Goal: Task Accomplishment & Management: Use online tool/utility

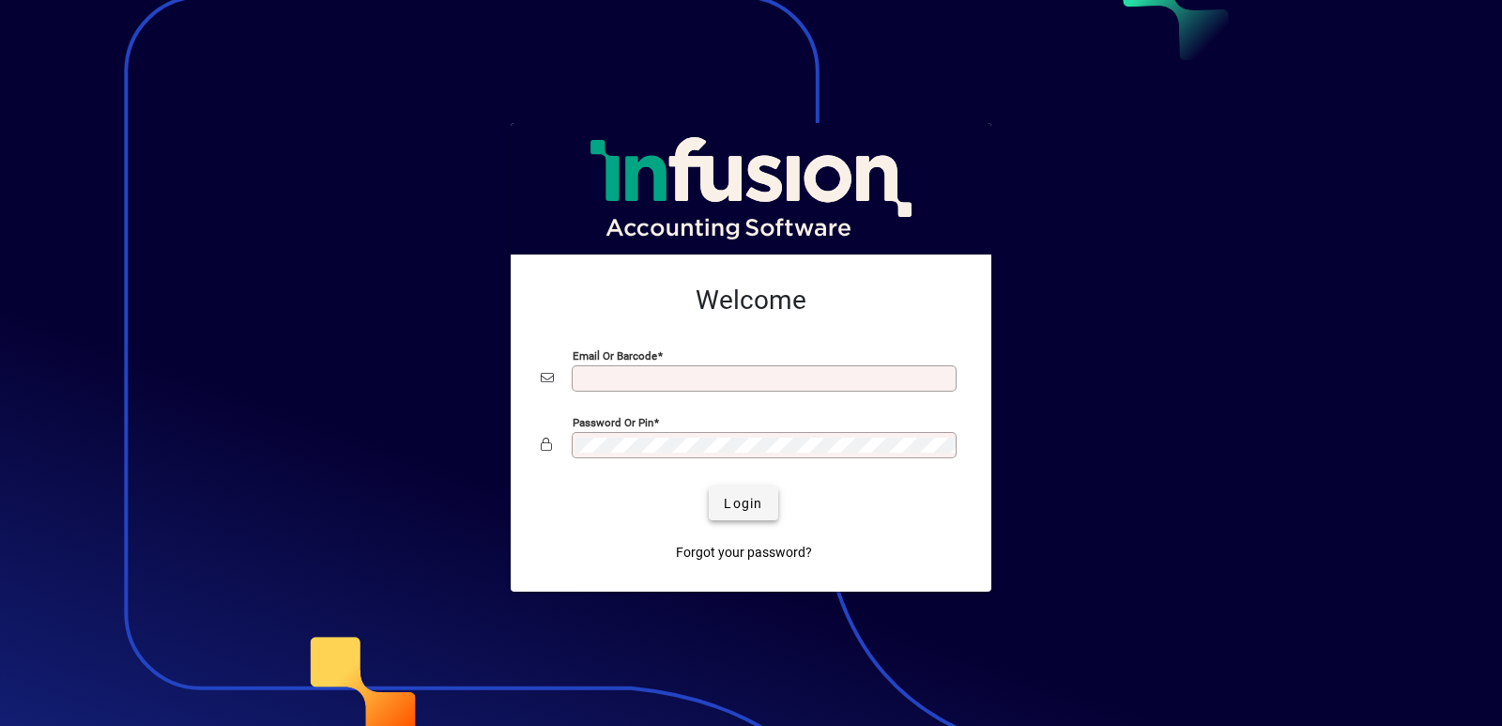
type input "**********"
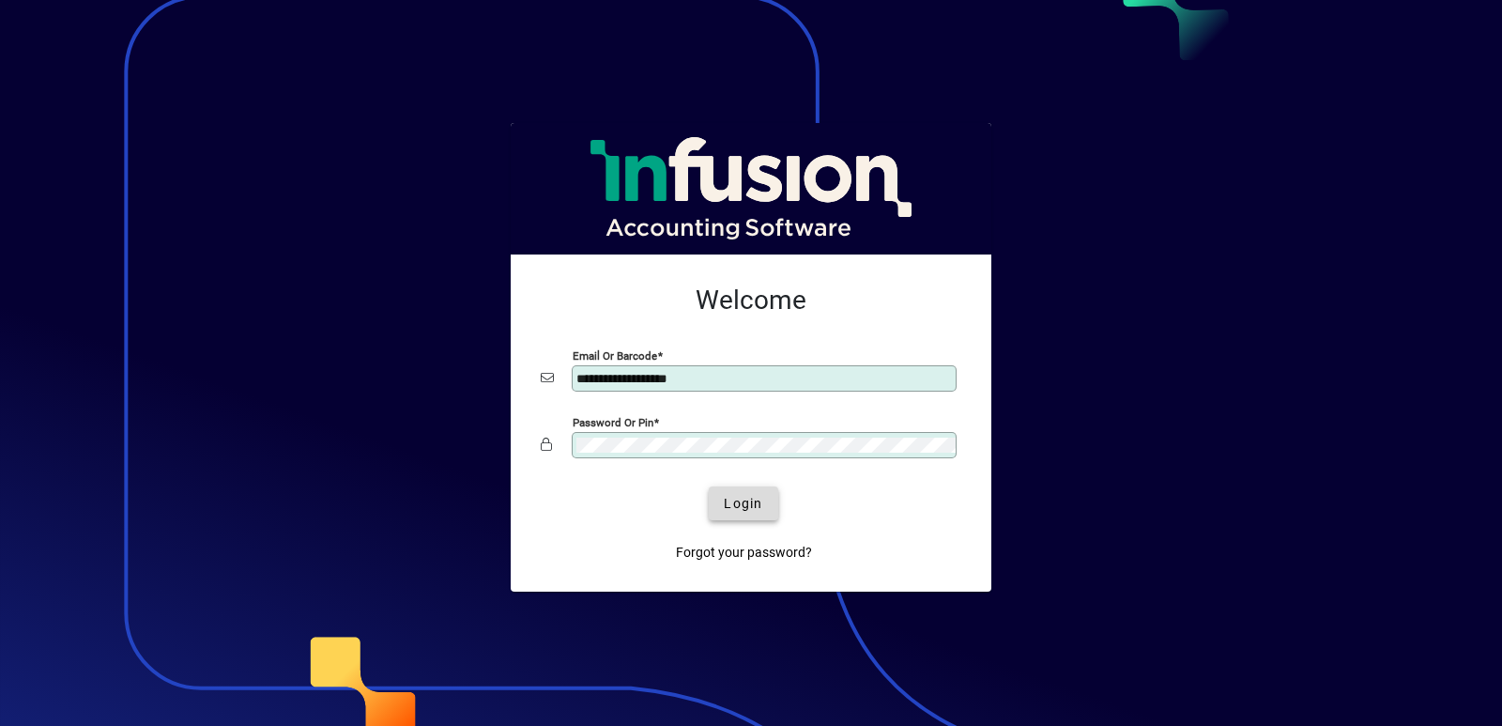
click at [726, 509] on span "Login" at bounding box center [743, 504] width 38 height 20
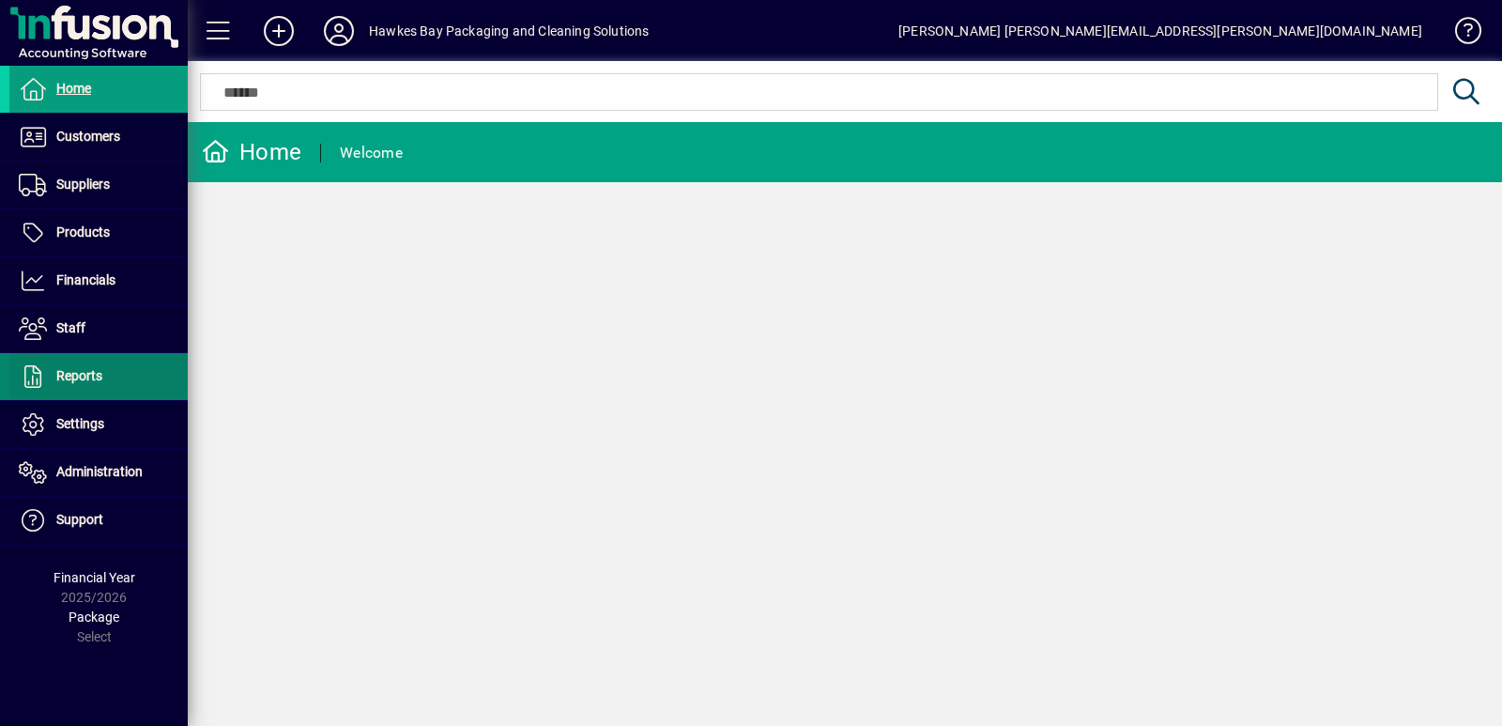
click at [59, 368] on span "Reports" at bounding box center [79, 375] width 46 height 15
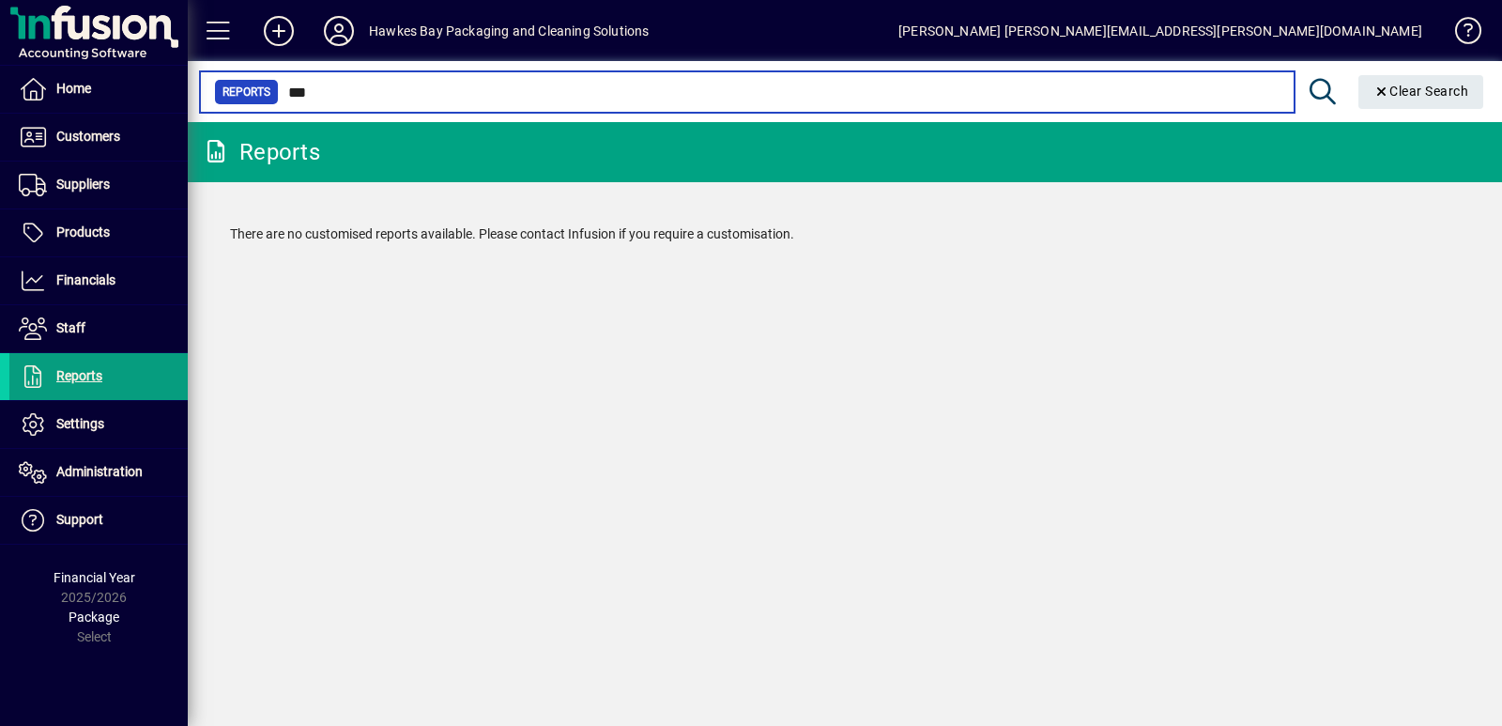
type input "***"
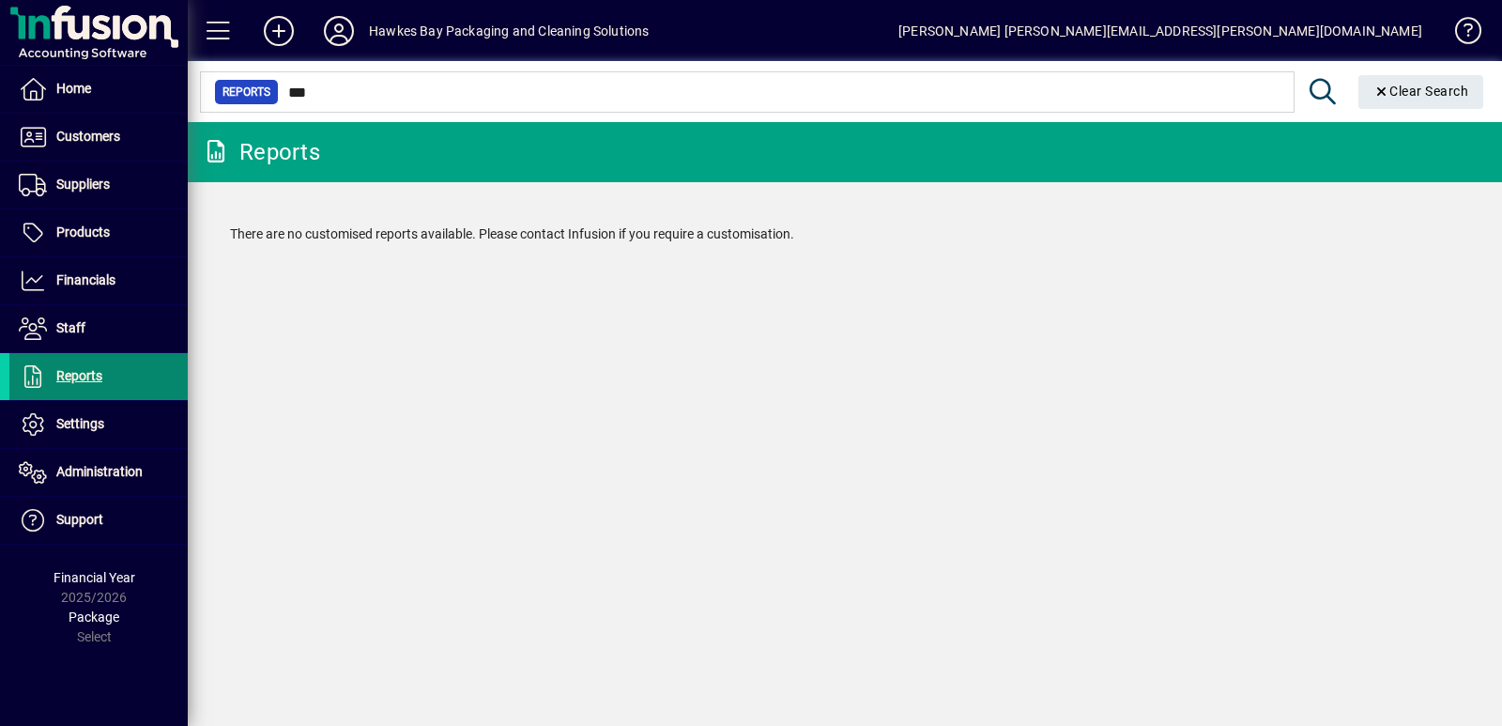
click at [66, 376] on span "Reports" at bounding box center [79, 375] width 46 height 15
click at [222, 149] on icon at bounding box center [216, 151] width 28 height 23
click at [264, 89] on span "Reports" at bounding box center [246, 92] width 48 height 19
click at [1476, 80] on div at bounding box center [845, 71] width 1314 height 21
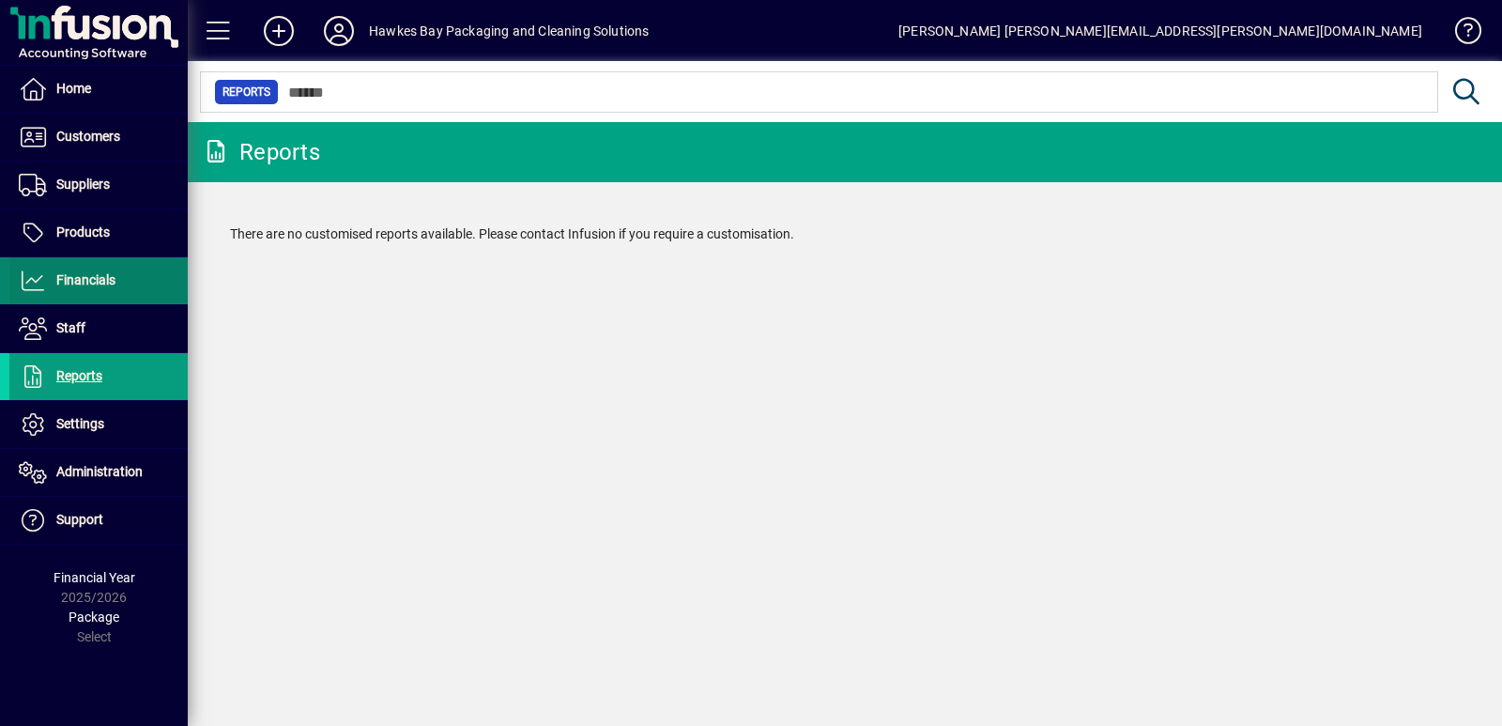
click at [45, 278] on icon at bounding box center [33, 280] width 28 height 23
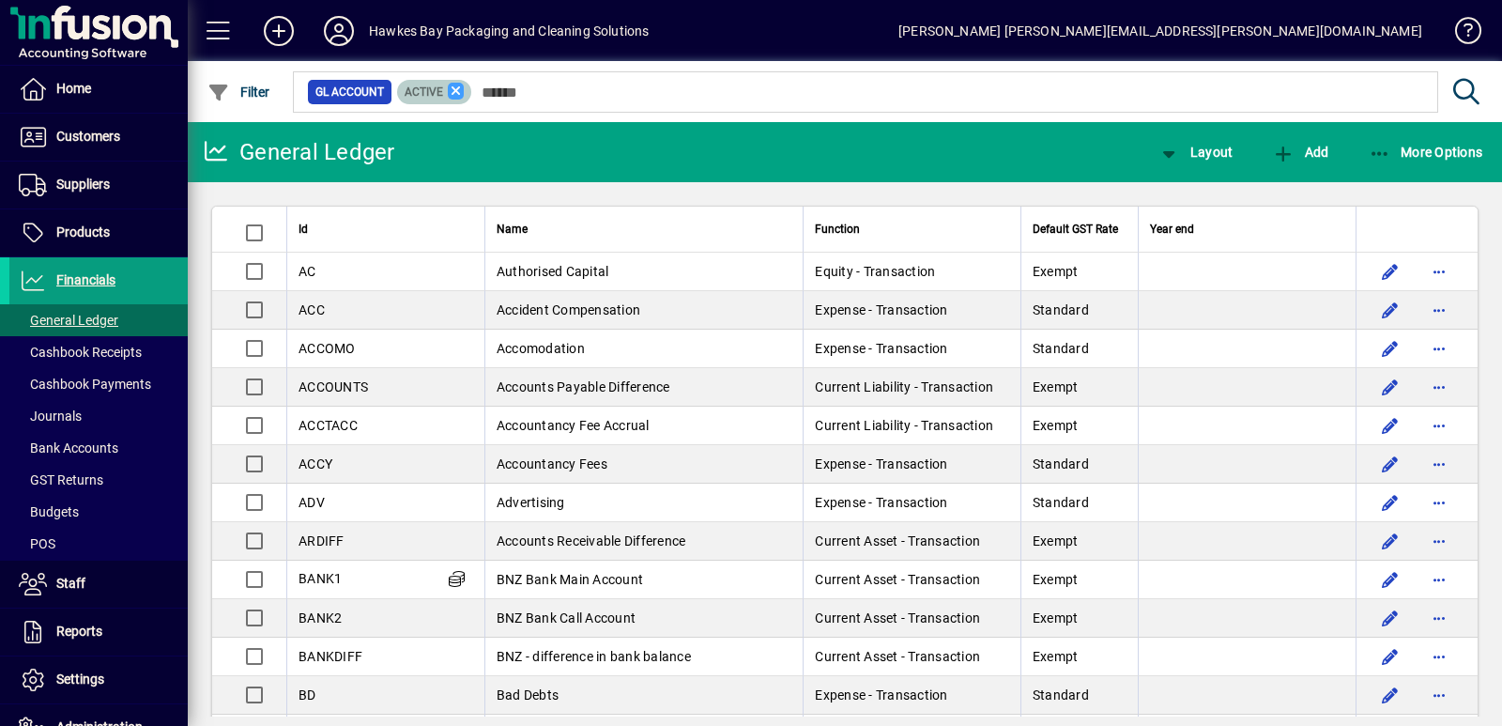
click at [462, 90] on icon at bounding box center [456, 91] width 17 height 17
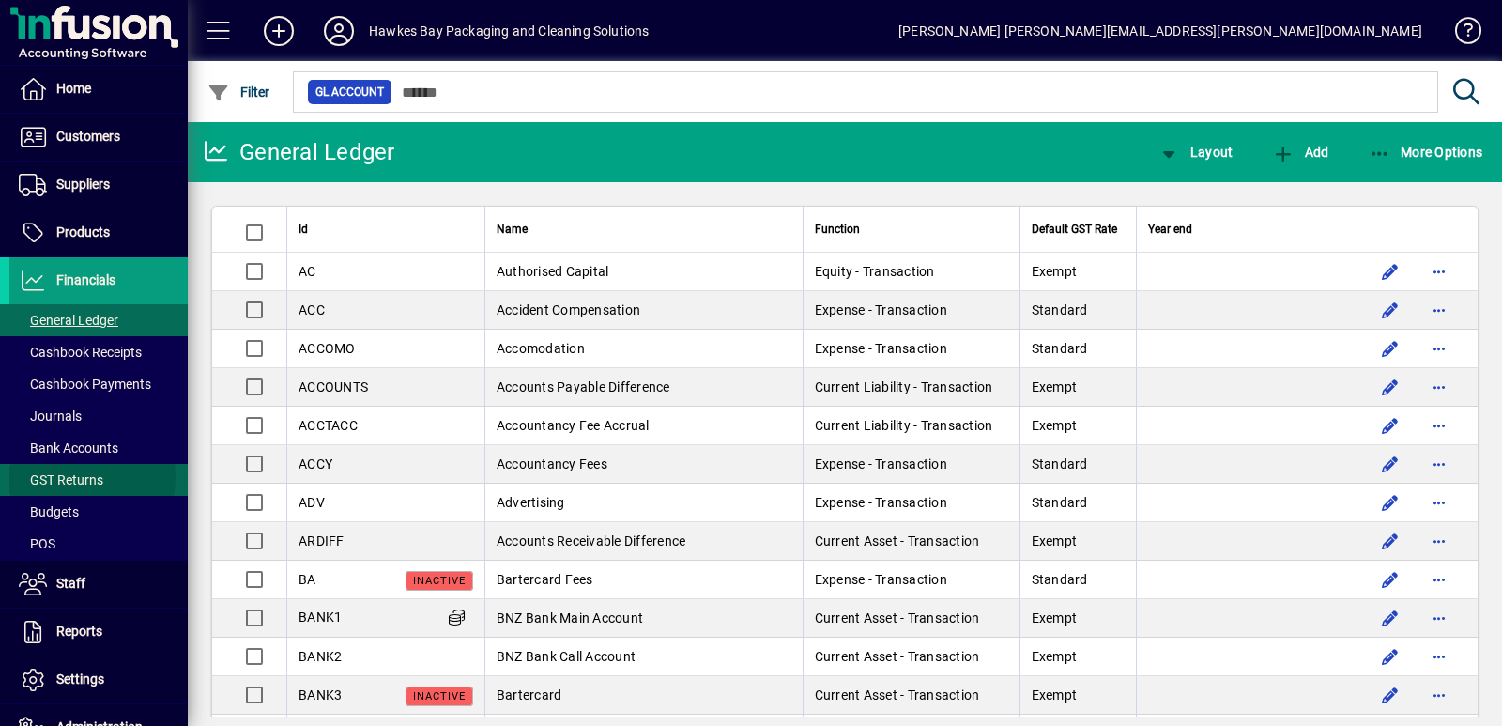
click at [70, 477] on span "GST Returns" at bounding box center [61, 479] width 84 height 15
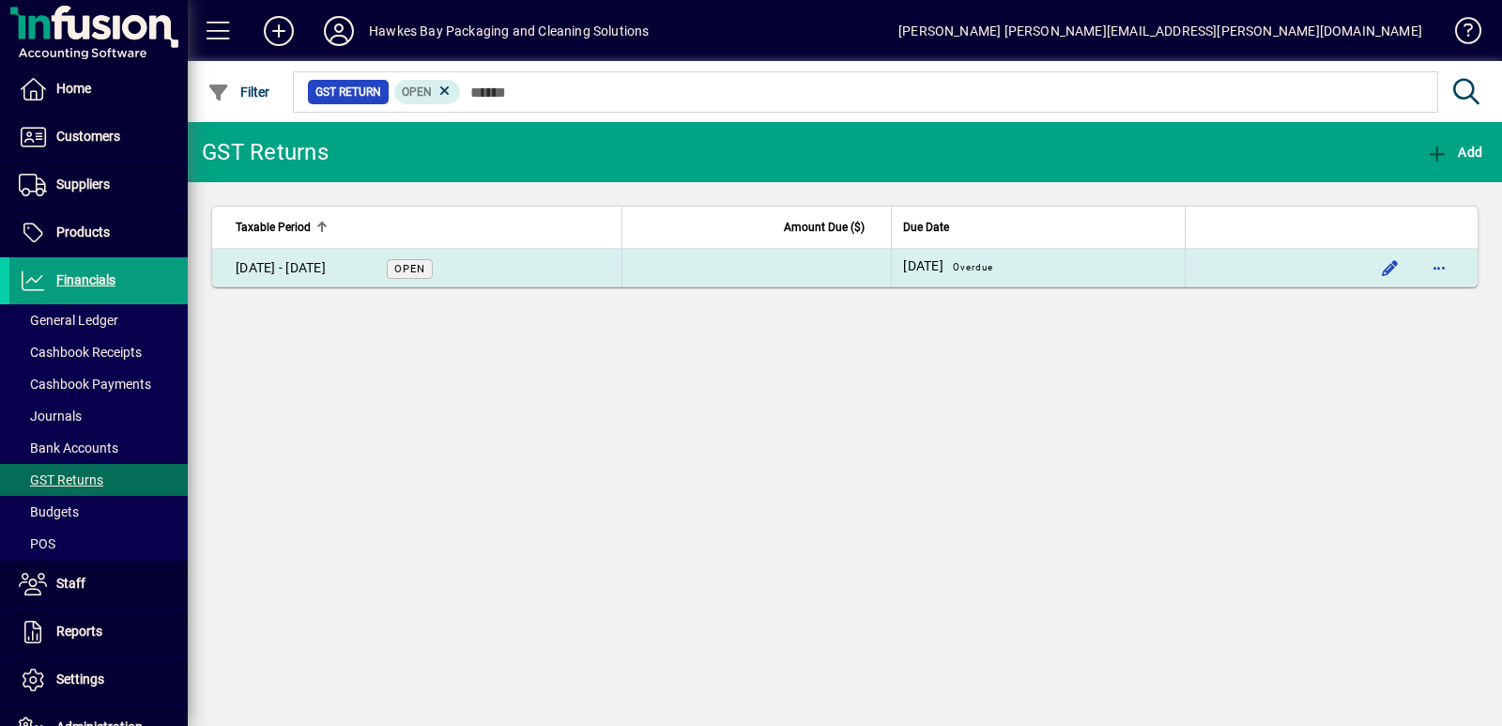
click at [312, 274] on div "01 Jun - 31 Jul 2025" at bounding box center [281, 268] width 90 height 20
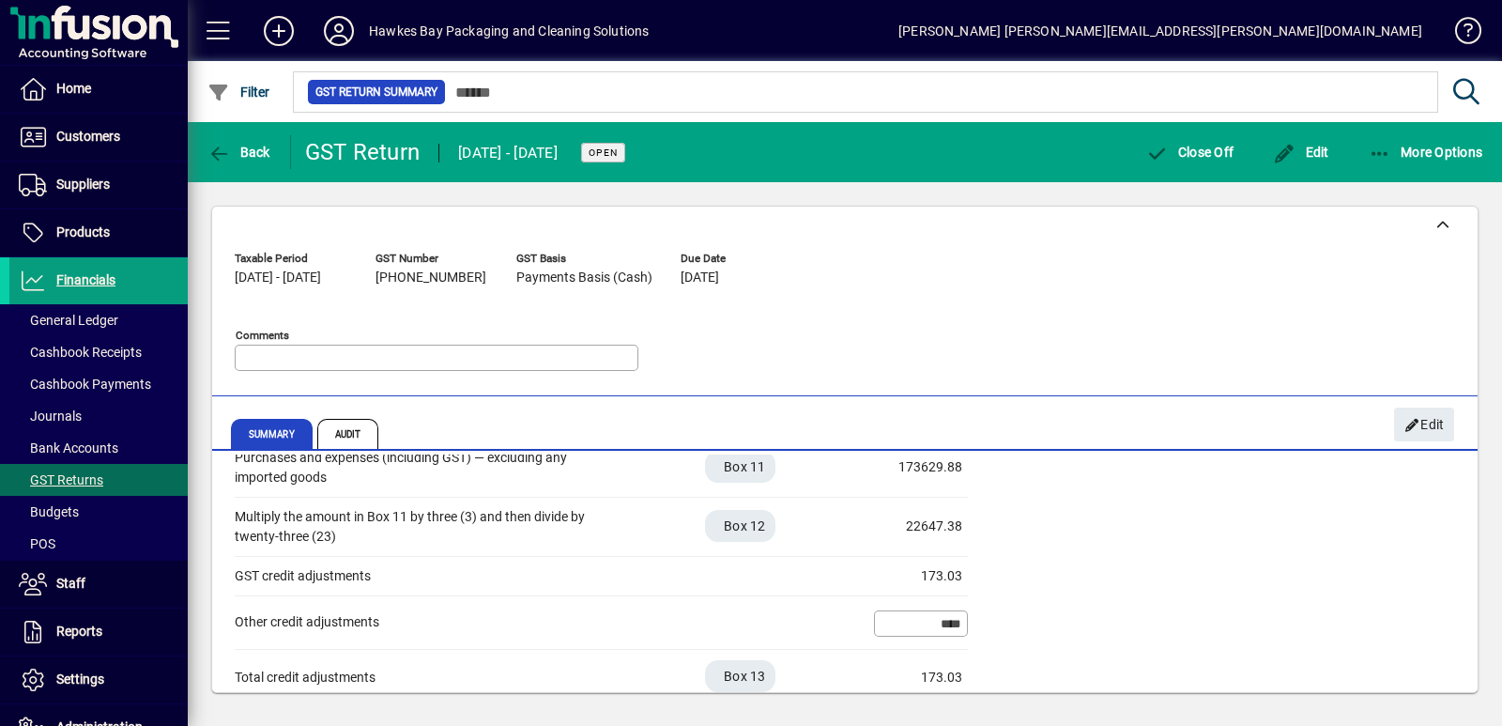
scroll to position [691, 0]
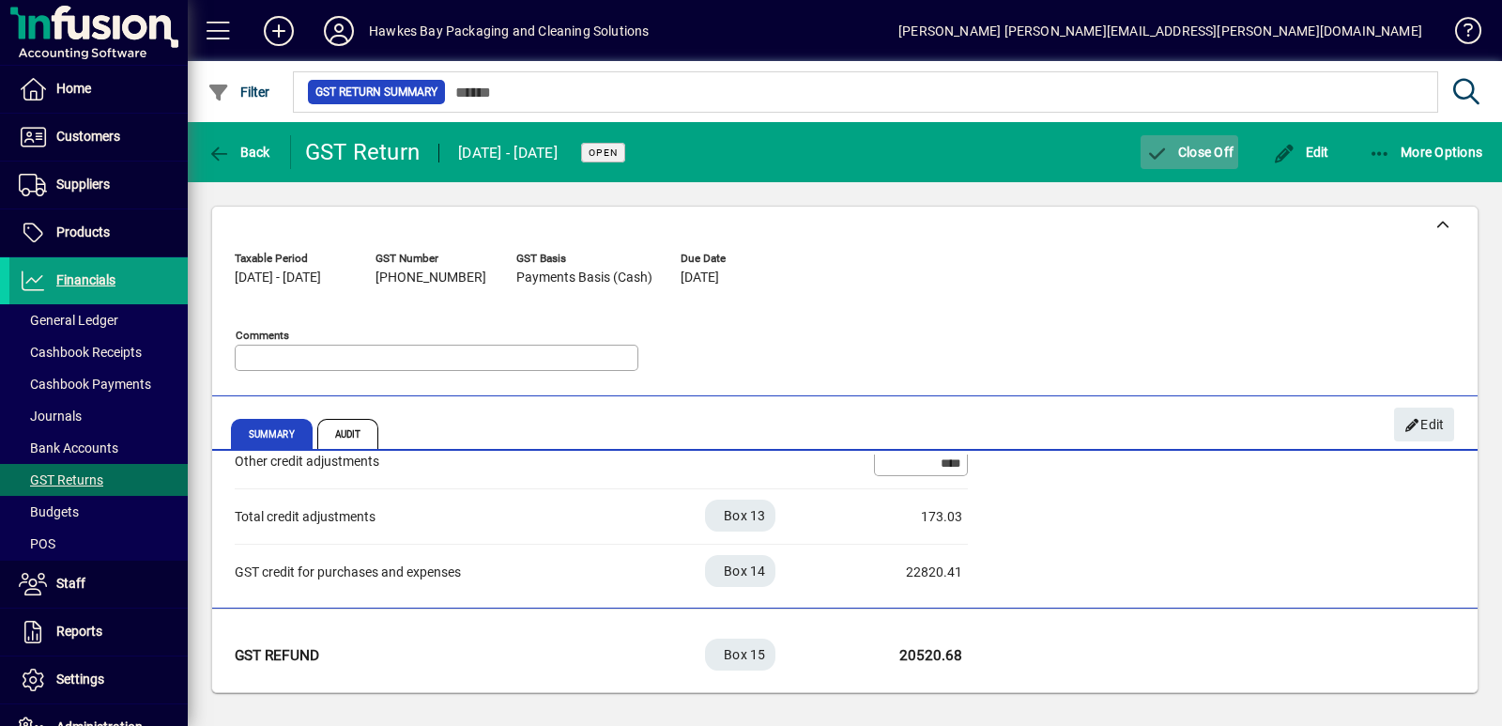
click at [1153, 146] on icon "button" at bounding box center [1156, 154] width 23 height 19
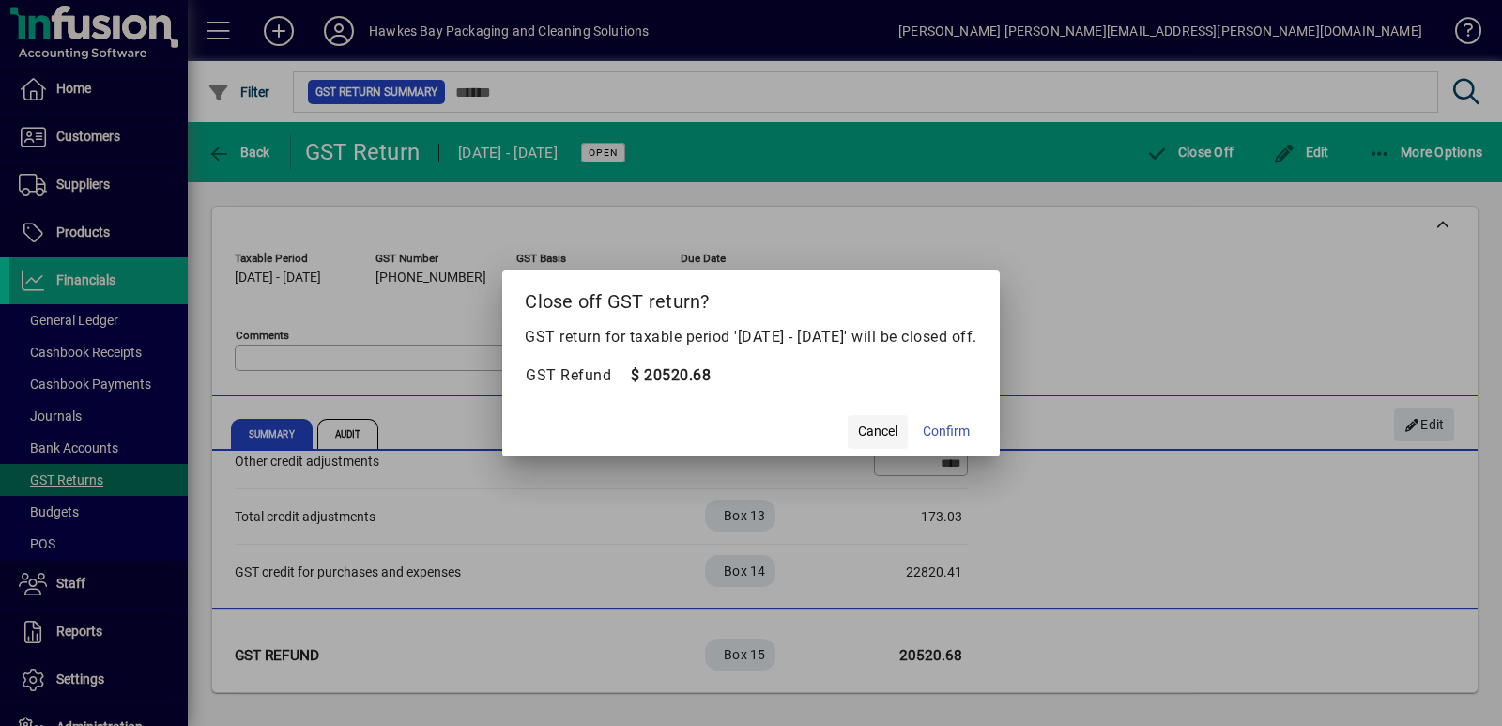
click at [897, 424] on span "Cancel" at bounding box center [877, 431] width 39 height 20
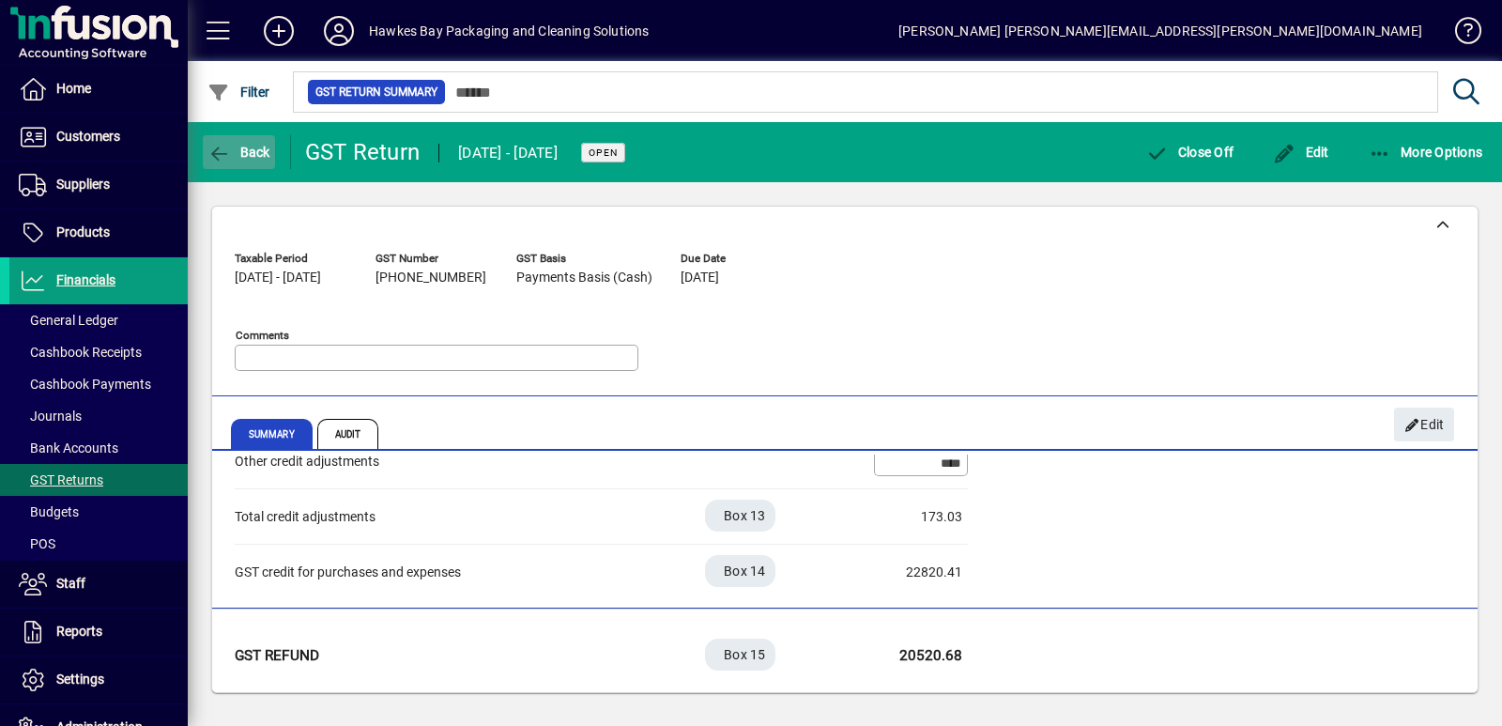
click at [222, 155] on icon "button" at bounding box center [218, 154] width 23 height 19
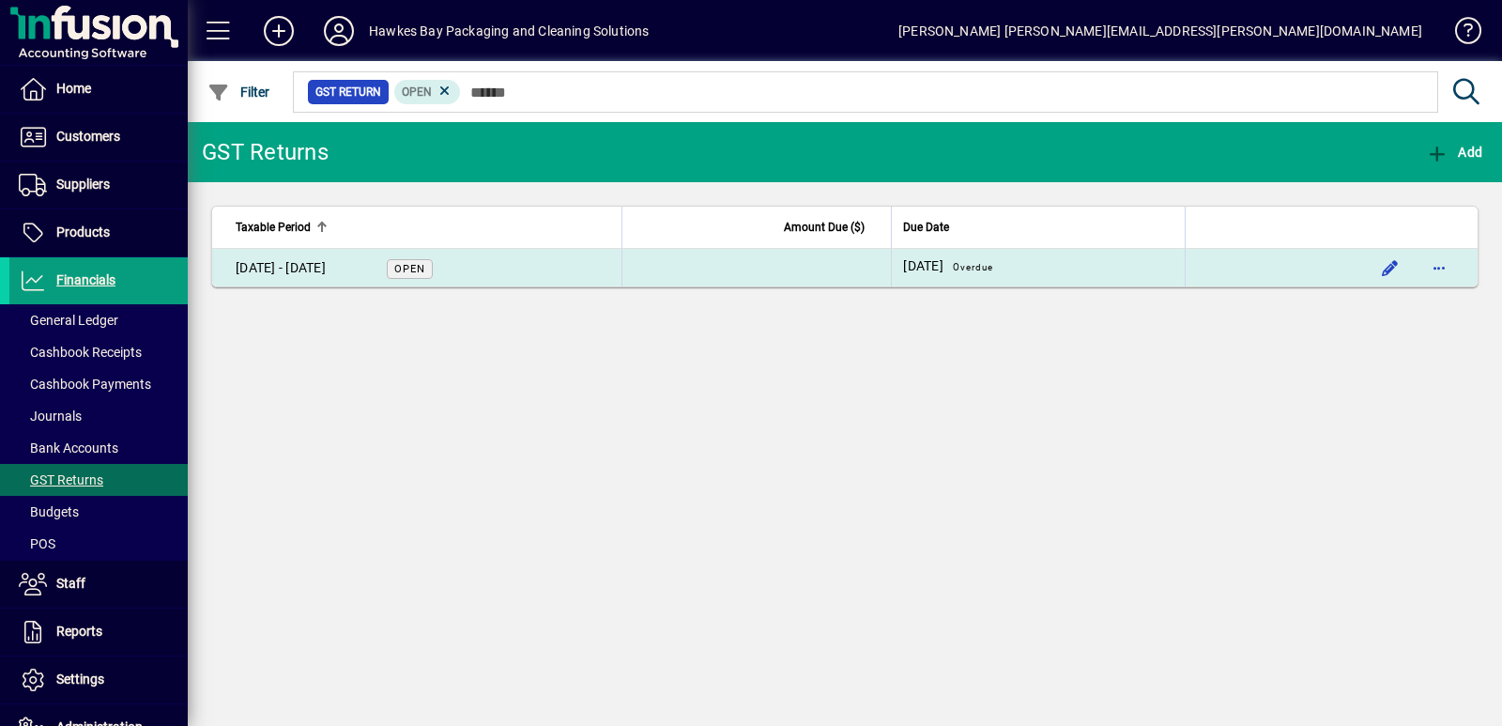
click at [402, 263] on span "Open" at bounding box center [409, 269] width 31 height 12
